Goal: Obtain resource: Download file/media

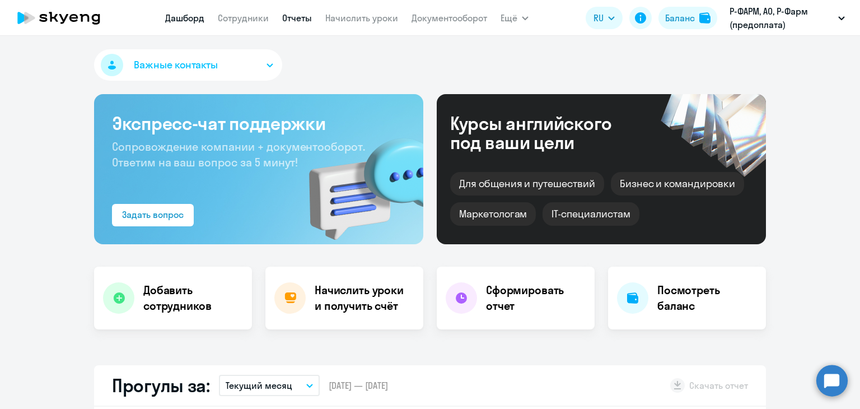
click at [302, 20] on link "Отчеты" at bounding box center [297, 17] width 30 height 11
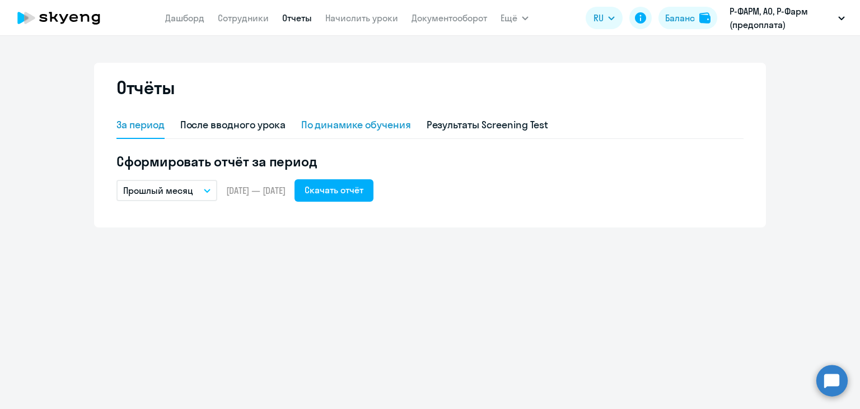
click at [336, 128] on div "По динамике обучения" at bounding box center [356, 125] width 110 height 15
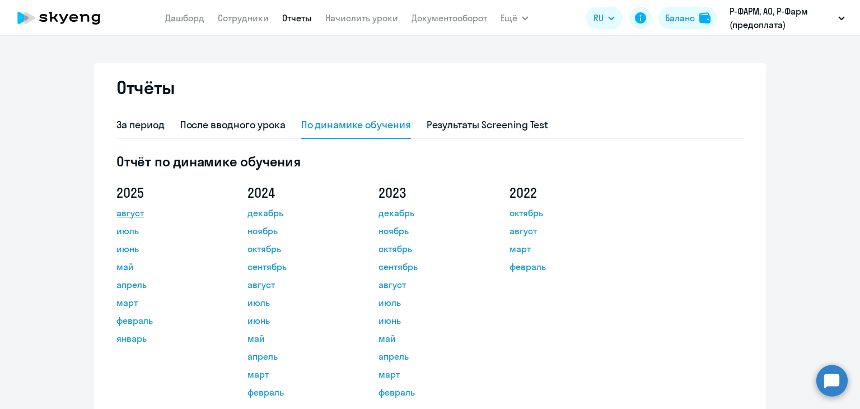
click at [118, 215] on link "август" at bounding box center [166, 212] width 101 height 13
